Goal: Task Accomplishment & Management: Use online tool/utility

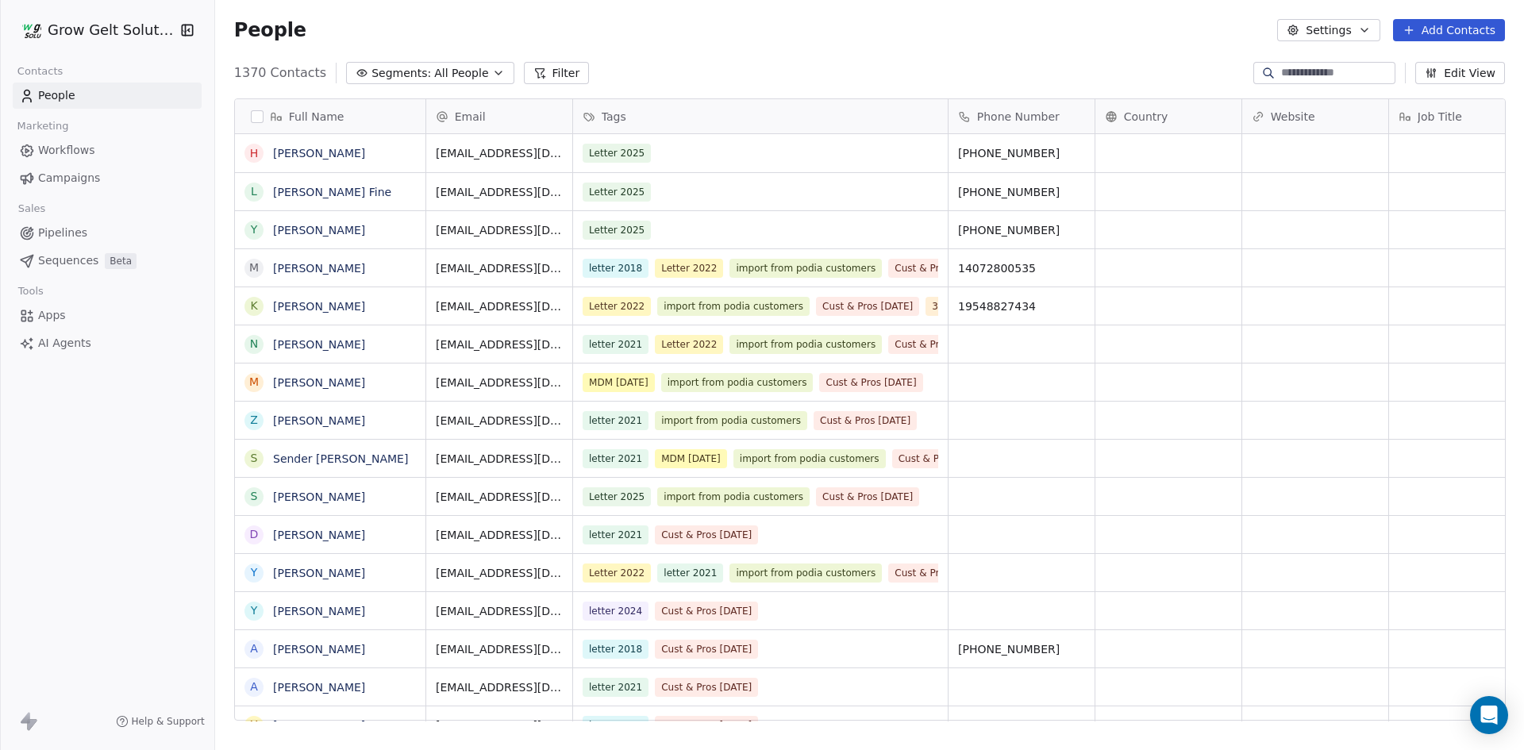
scroll to position [648, 1298]
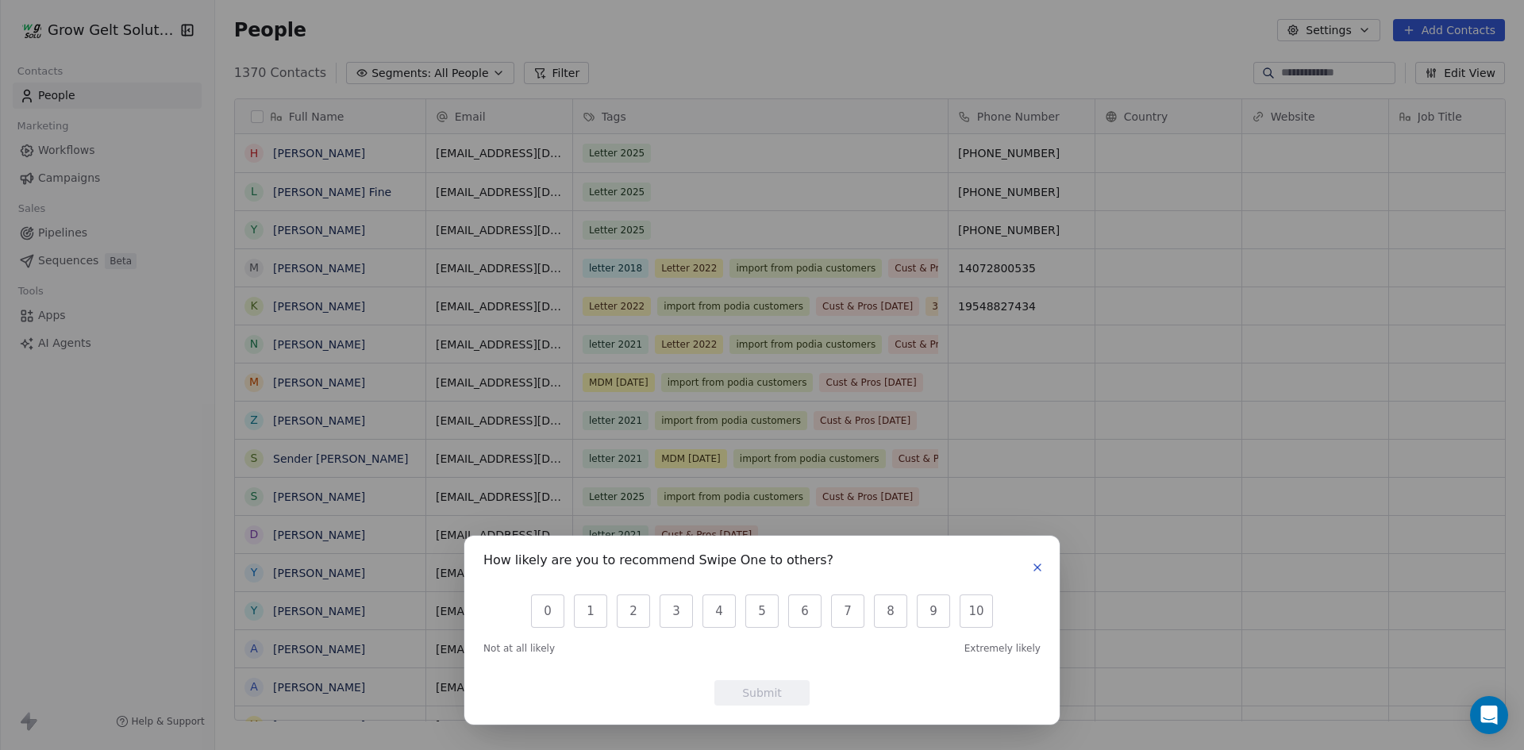
click at [1039, 568] on icon "button" at bounding box center [1037, 567] width 13 height 13
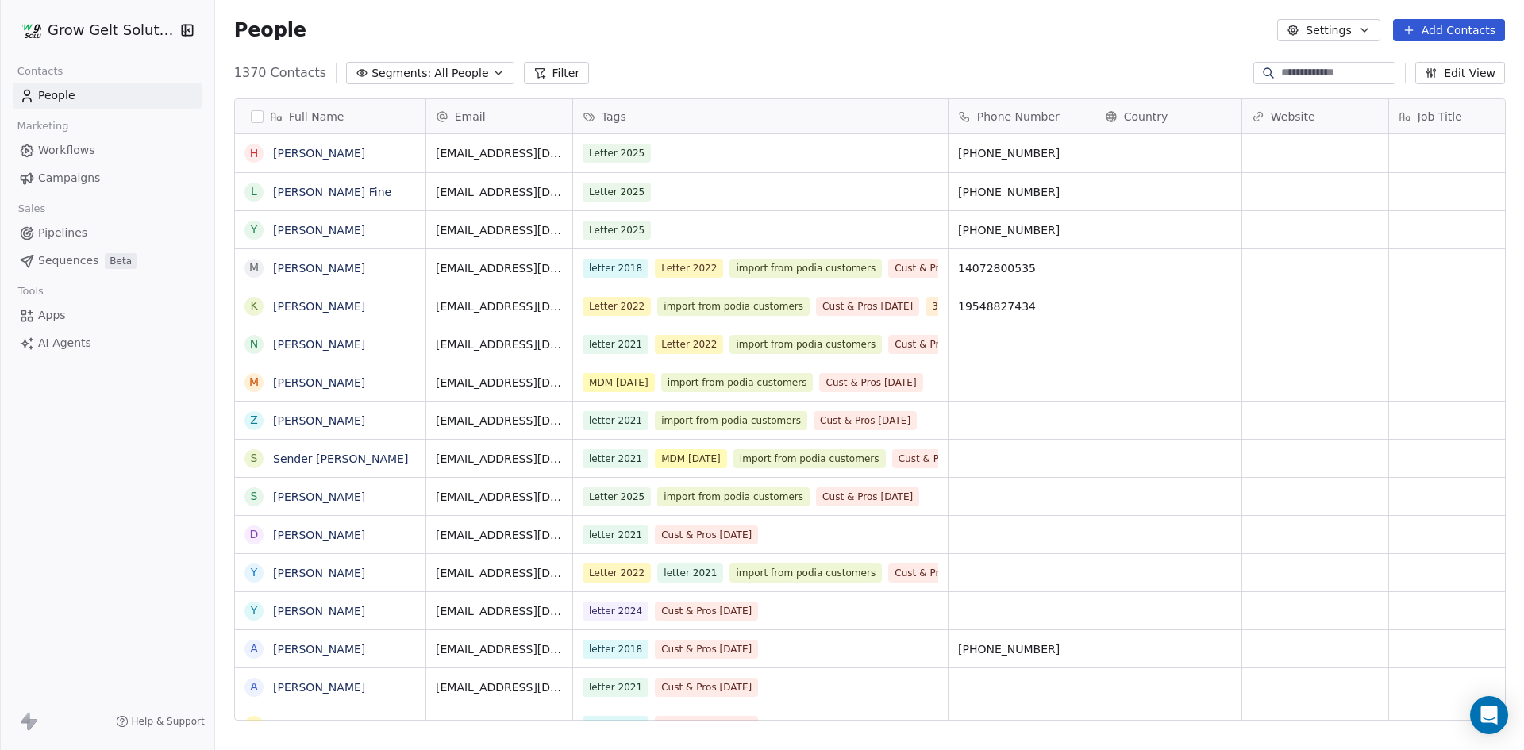
click at [96, 100] on link "People" at bounding box center [107, 96] width 189 height 26
click at [389, 66] on span "Segments:" at bounding box center [402, 73] width 60 height 17
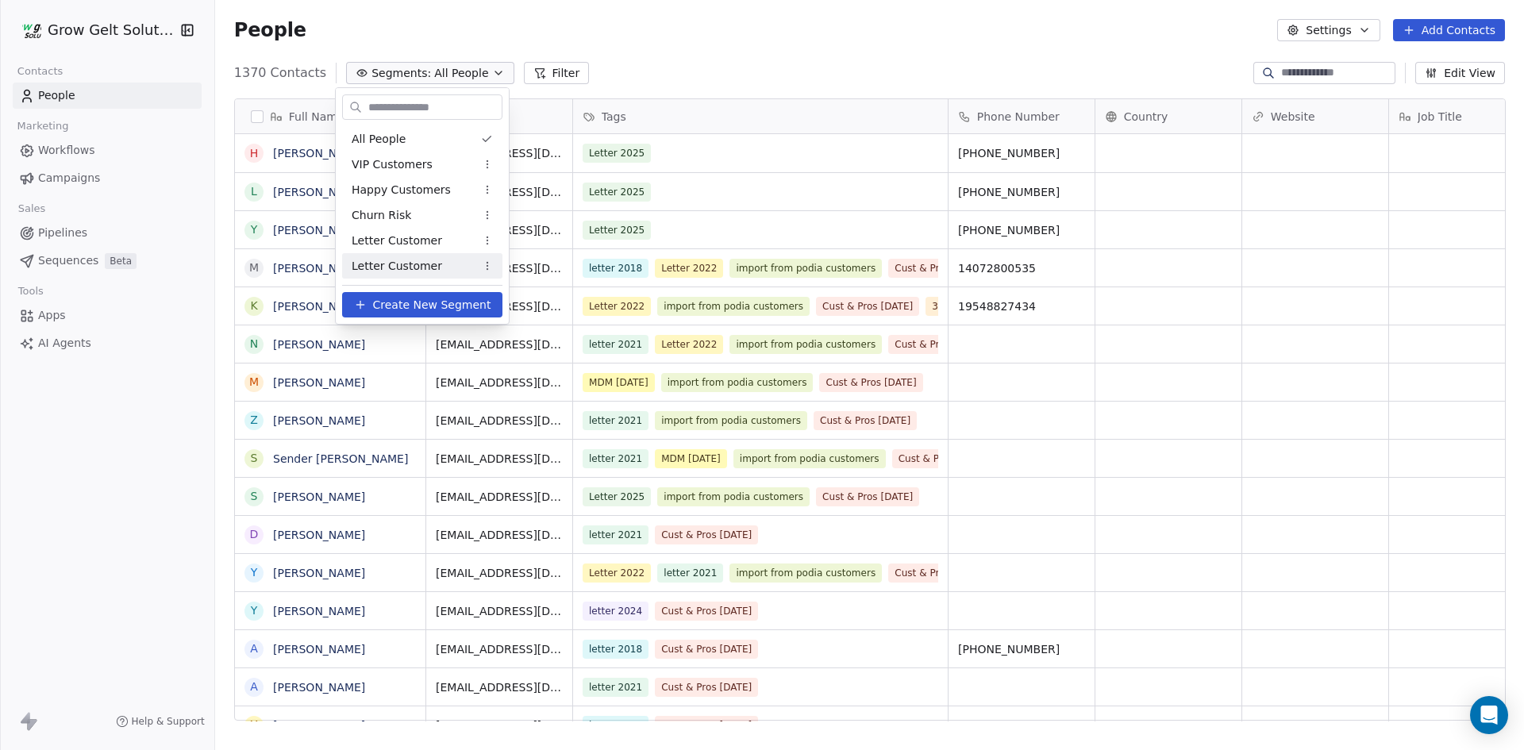
click at [460, 306] on span "Create New Segment" at bounding box center [432, 305] width 118 height 17
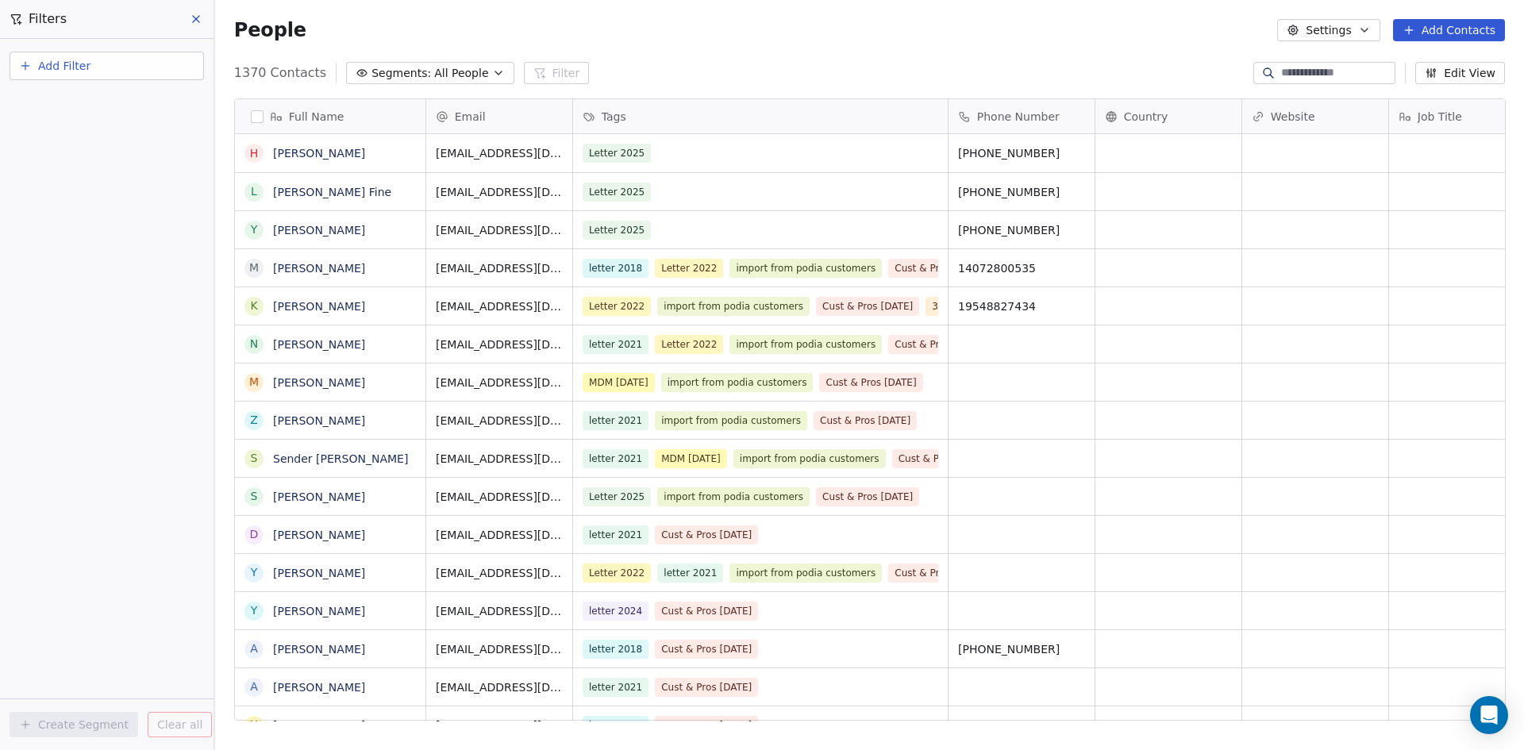
click at [115, 69] on button "Add Filter" at bounding box center [107, 66] width 195 height 29
click at [113, 99] on span "Contact properties" at bounding box center [77, 103] width 103 height 17
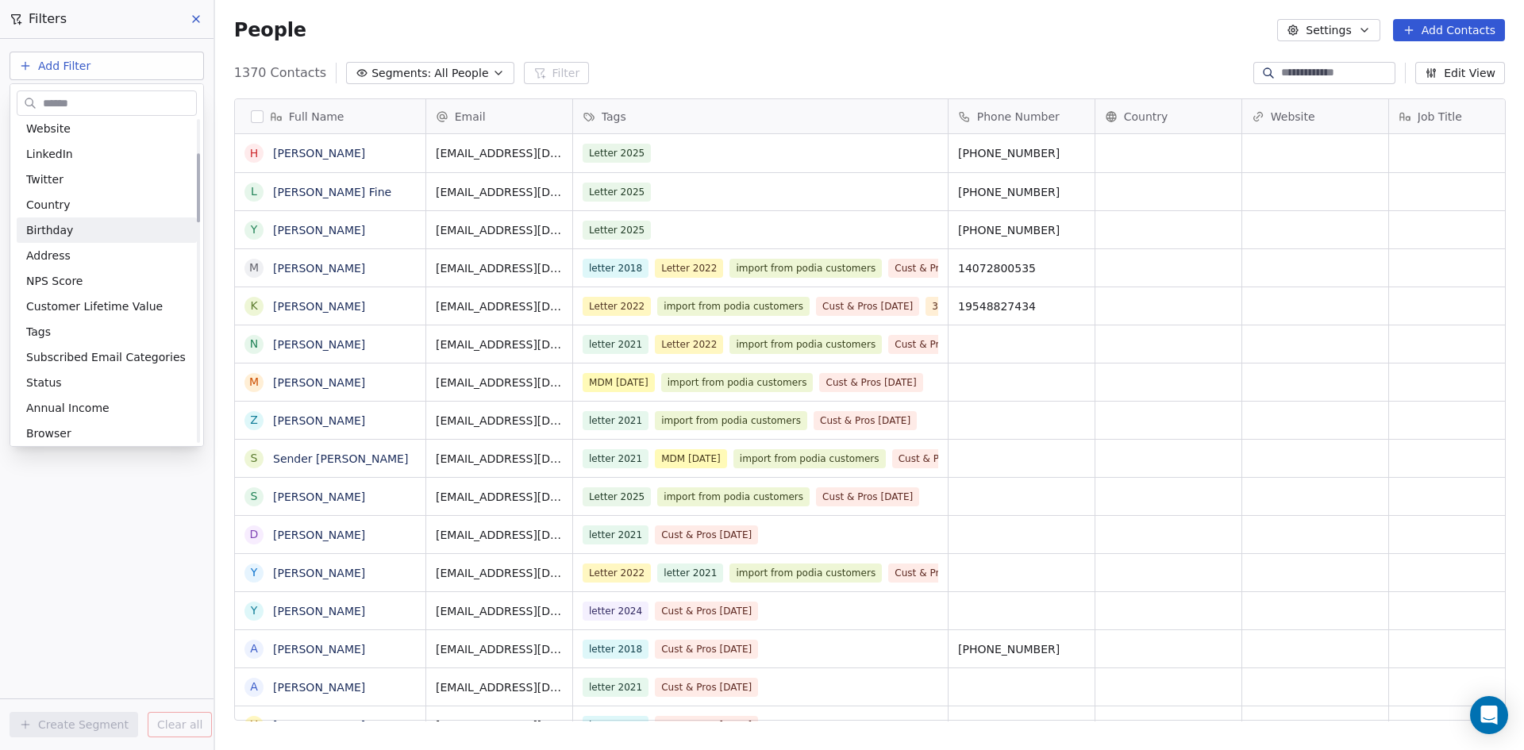
scroll to position [238, 0]
click at [94, 245] on div "Tags" at bounding box center [106, 253] width 161 height 16
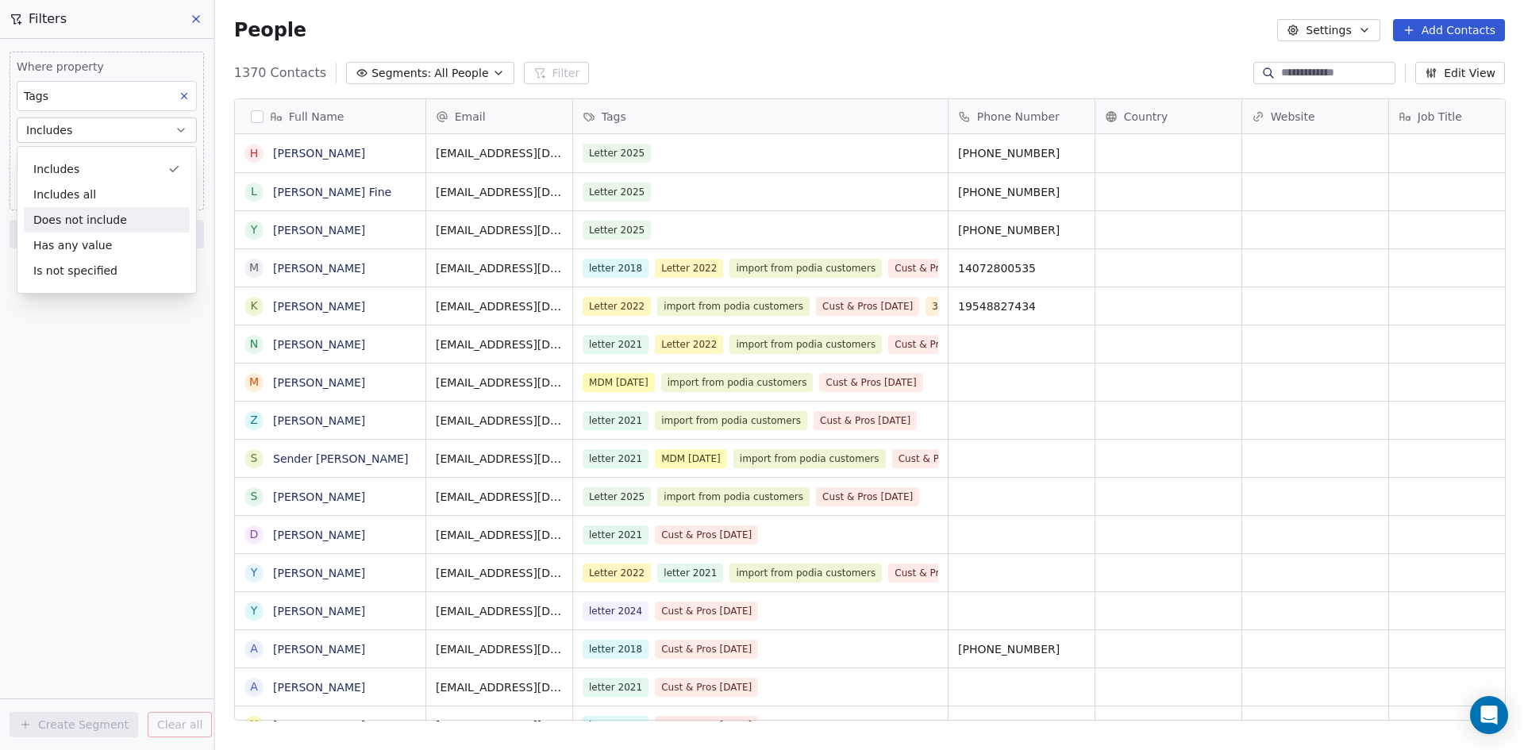
click at [126, 214] on div "Does not include" at bounding box center [107, 219] width 166 height 25
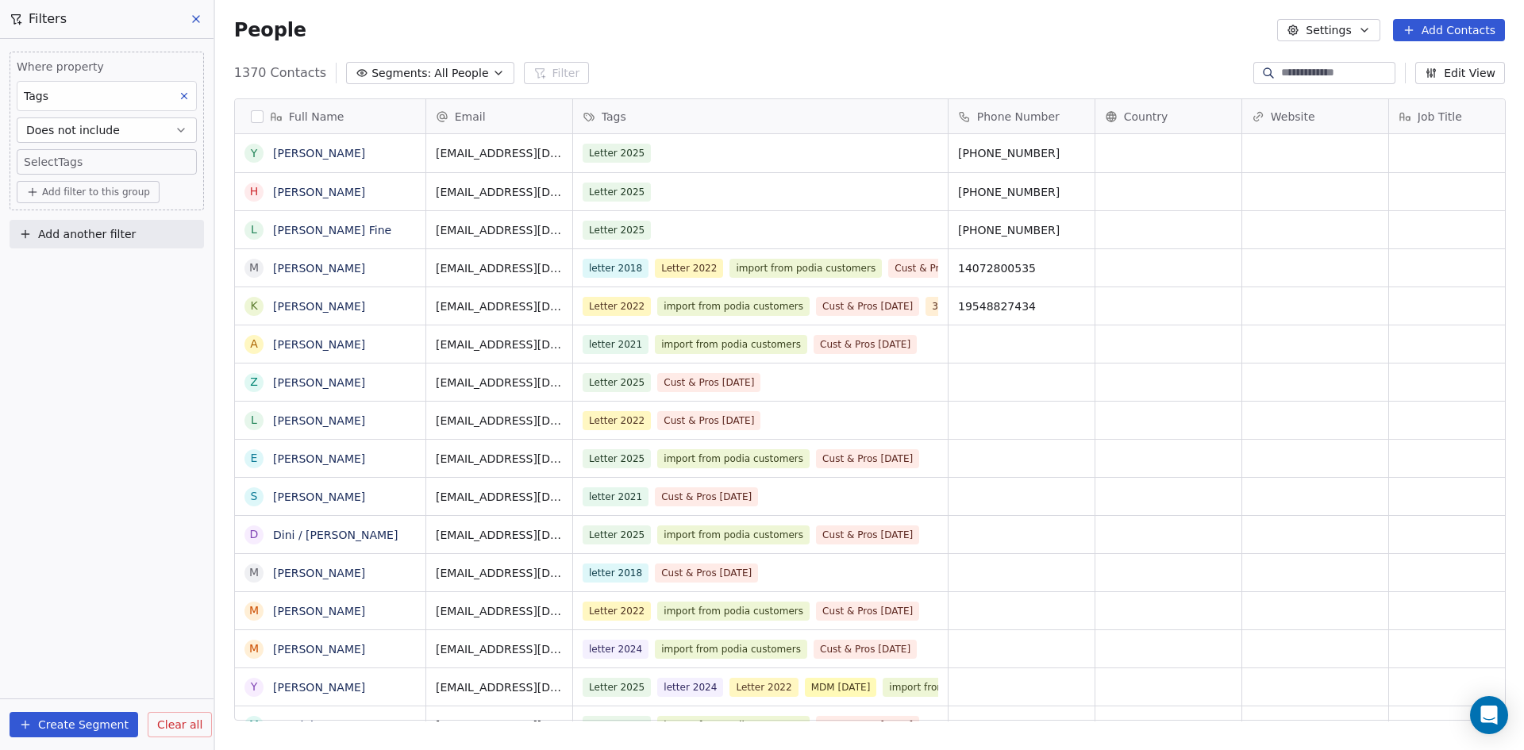
scroll to position [648, 1298]
click at [118, 137] on button "Does not include" at bounding box center [107, 130] width 180 height 25
click at [117, 163] on div "Includes" at bounding box center [107, 168] width 166 height 25
click at [117, 163] on body "Grow Gelt Solutions Contacts People Marketing Workflows Campaigns Sales Pipelin…" at bounding box center [762, 375] width 1524 height 750
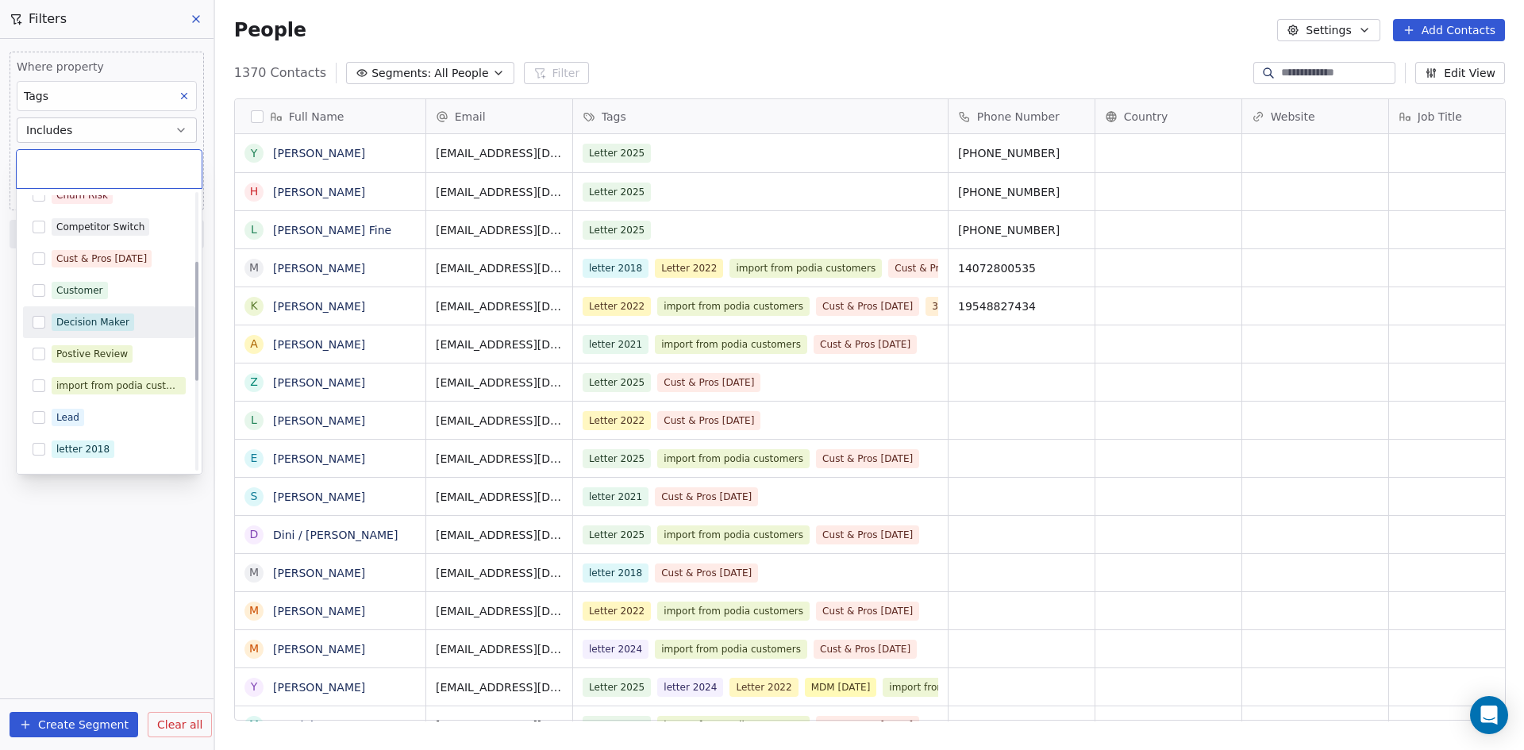
scroll to position [159, 0]
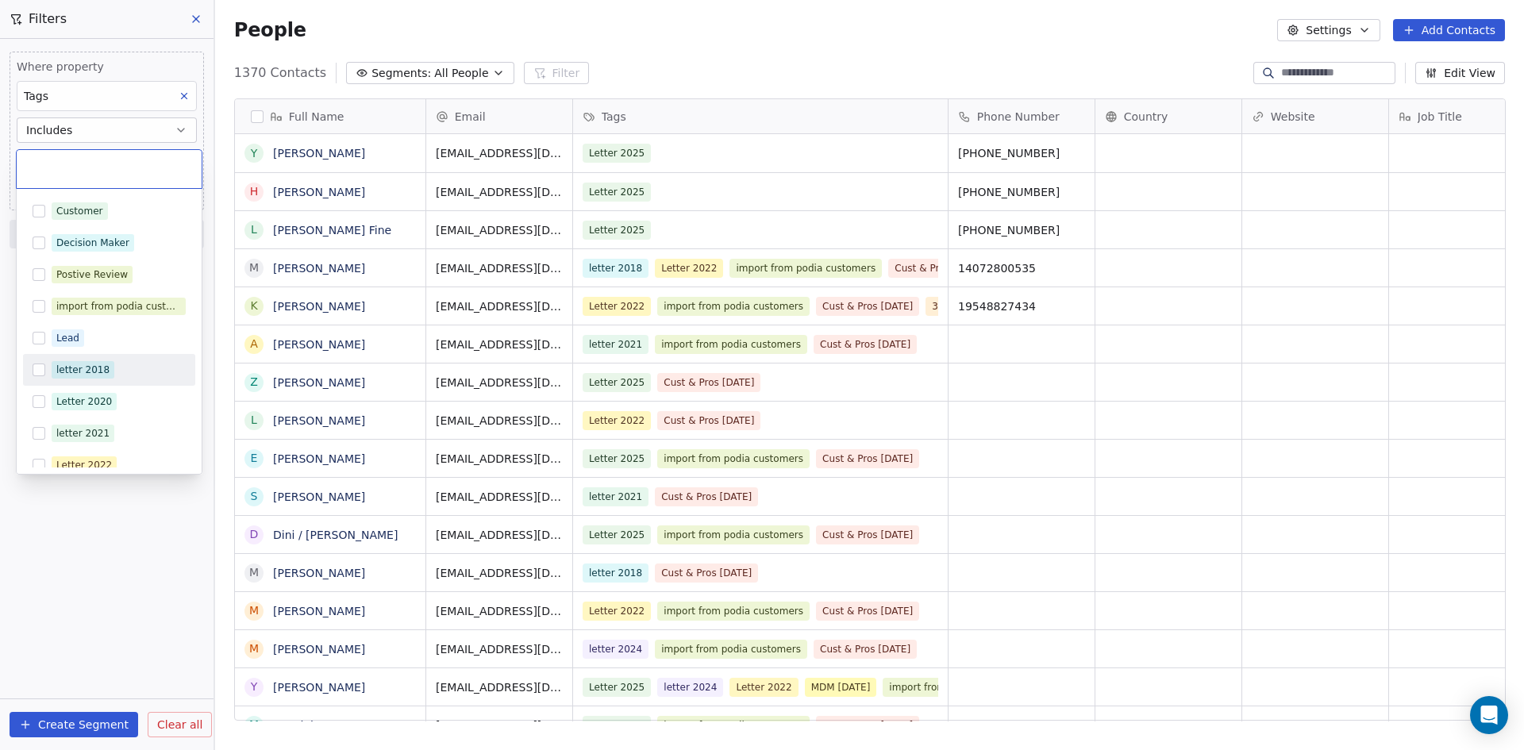
click at [42, 368] on button "Suggestions" at bounding box center [39, 370] width 13 height 13
click at [42, 406] on button "Suggestions" at bounding box center [39, 401] width 13 height 13
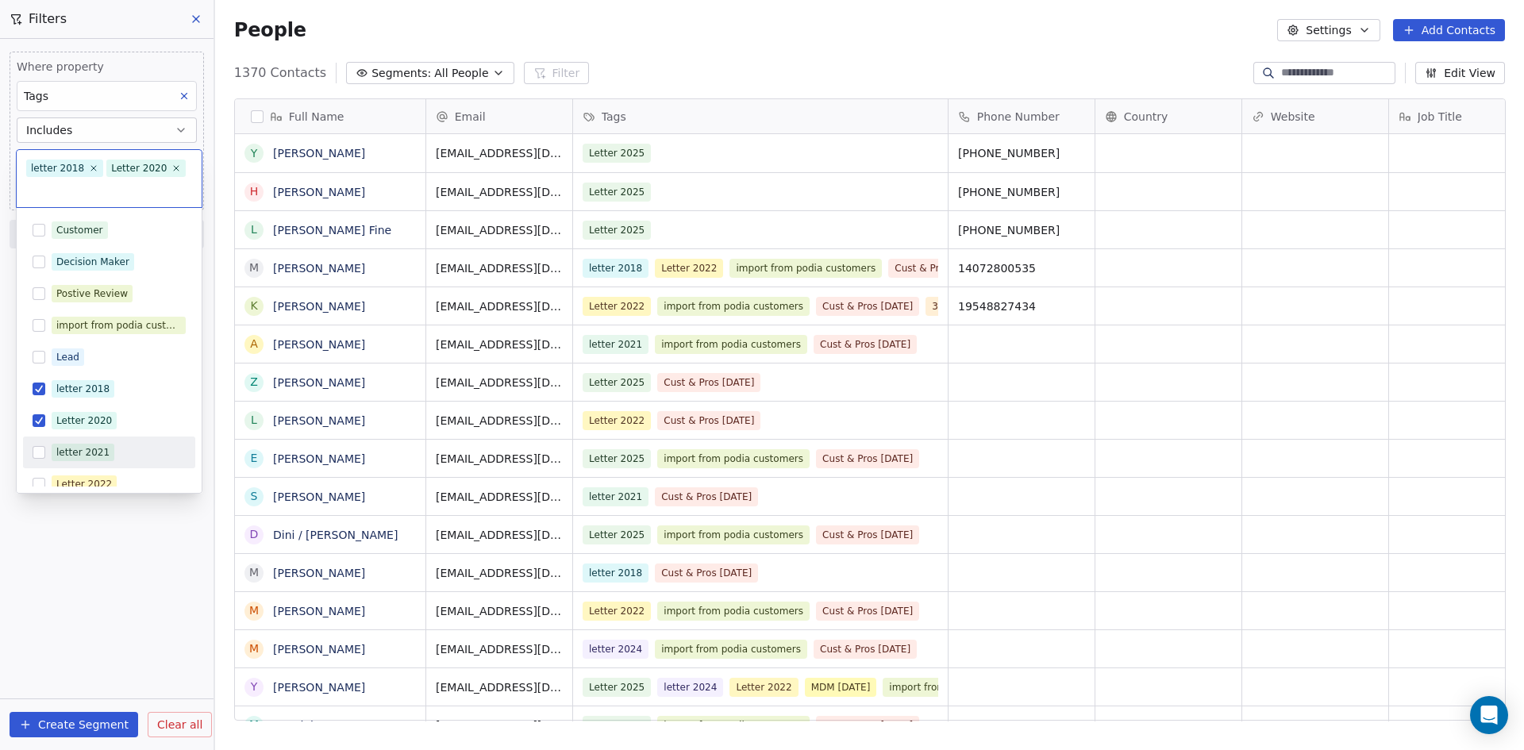
click at [40, 453] on button "Suggestions" at bounding box center [39, 452] width 13 height 13
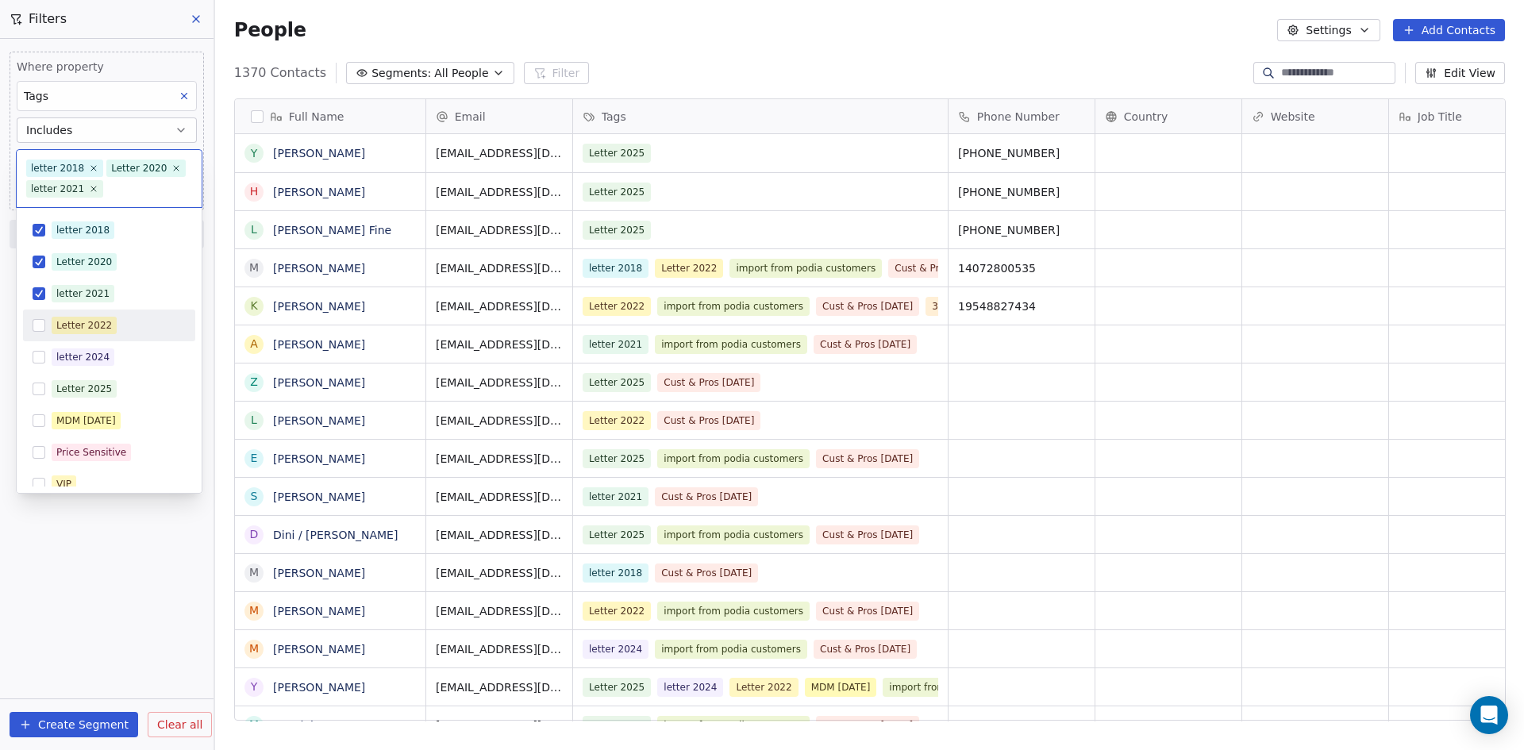
click at [39, 327] on button "Suggestions" at bounding box center [39, 325] width 13 height 13
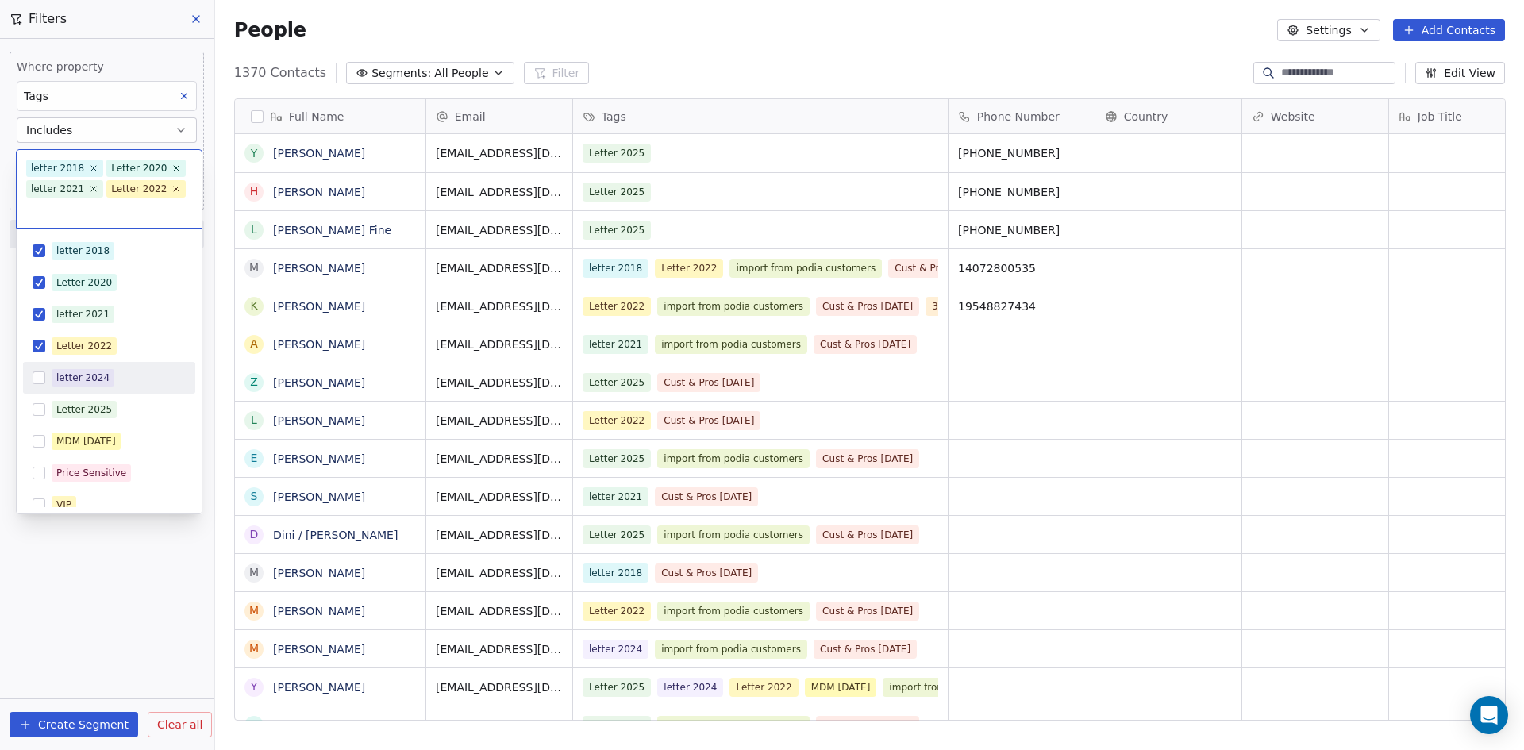
click at [35, 380] on button "Suggestions" at bounding box center [39, 378] width 13 height 13
click at [38, 404] on button "Suggestions" at bounding box center [39, 409] width 13 height 13
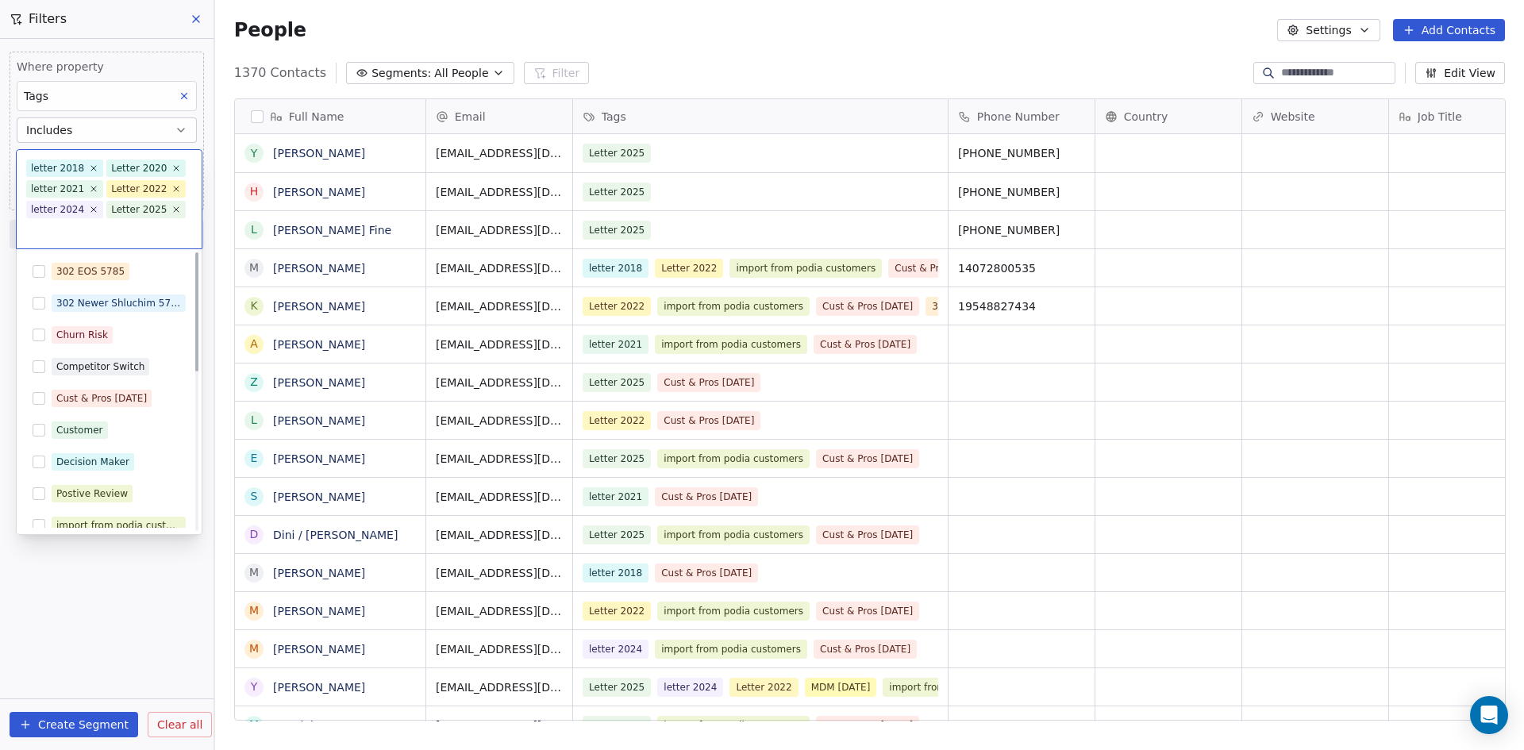
scroll to position [363, 0]
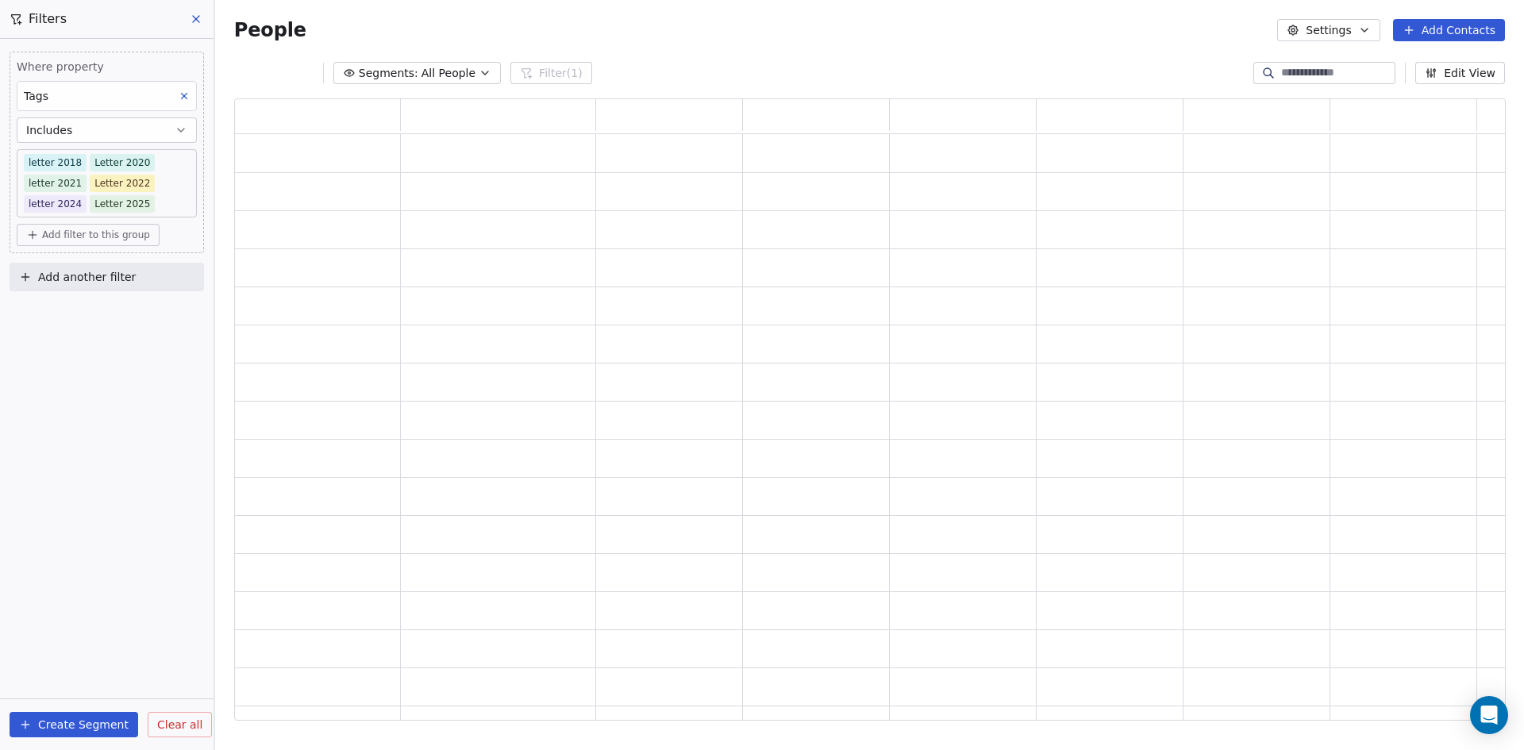
click at [96, 720] on html "Grow Gelt Solutions Contacts People Marketing Workflows Campaigns Sales Pipelin…" at bounding box center [762, 375] width 1524 height 750
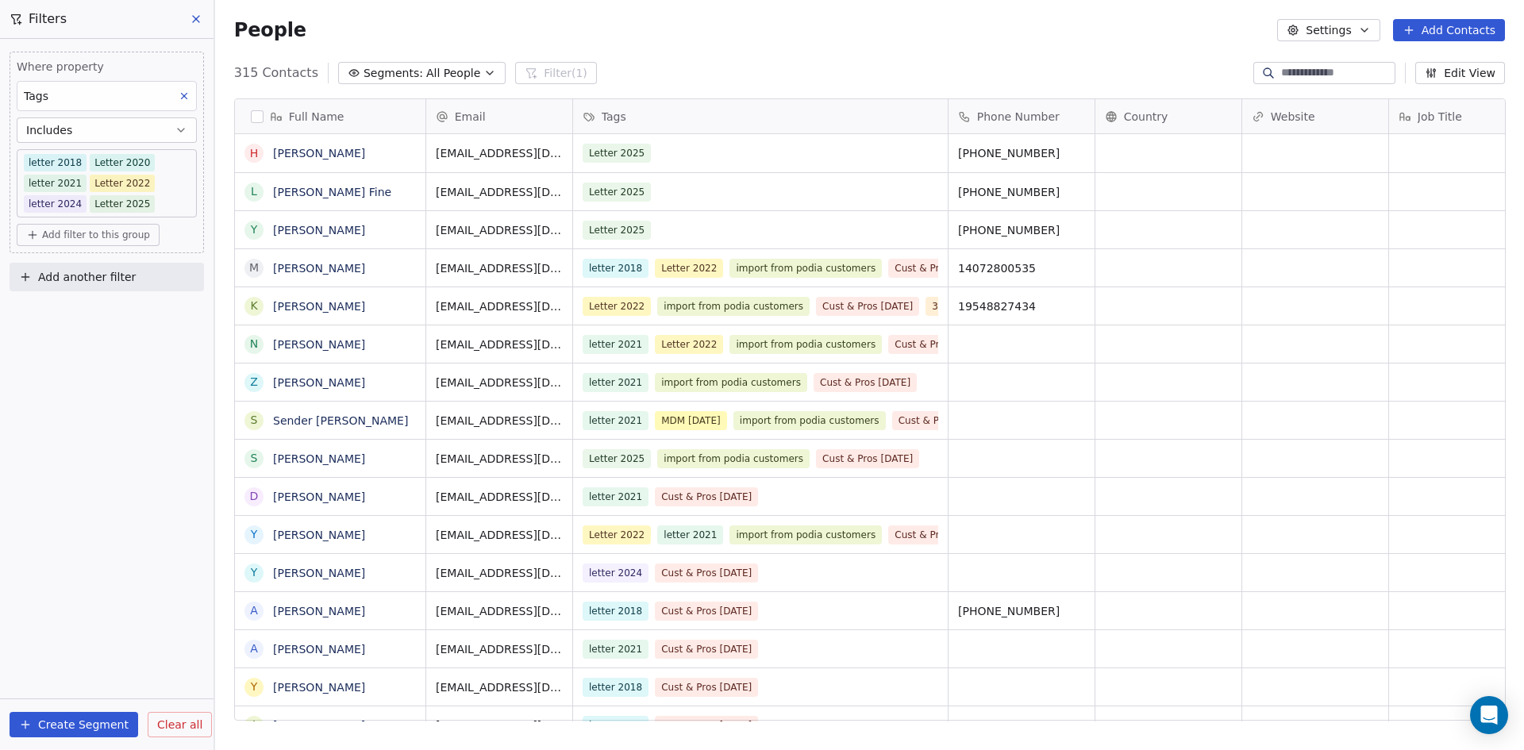
scroll to position [648, 1298]
click at [101, 238] on span "Add filter to this group" at bounding box center [96, 235] width 108 height 13
click at [115, 275] on span "Contact properties" at bounding box center [84, 269] width 103 height 17
